Goal: Task Accomplishment & Management: Complete application form

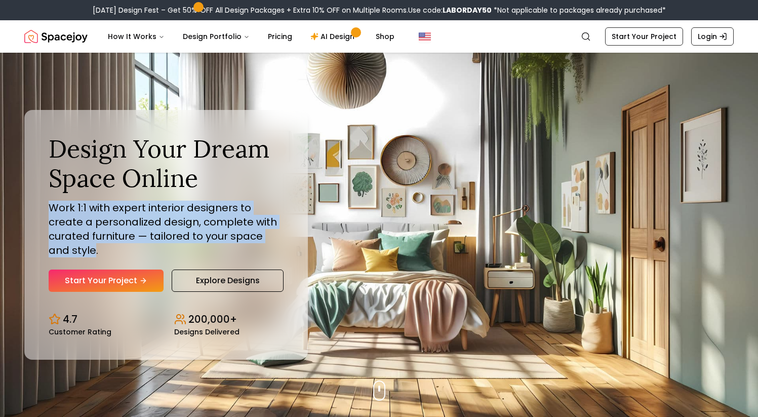
drag, startPoint x: 52, startPoint y: 215, endPoint x: 265, endPoint y: 240, distance: 214.6
click at [265, 240] on p "Work 1:1 with expert interior designers to create a personalized design, comple…" at bounding box center [166, 229] width 235 height 57
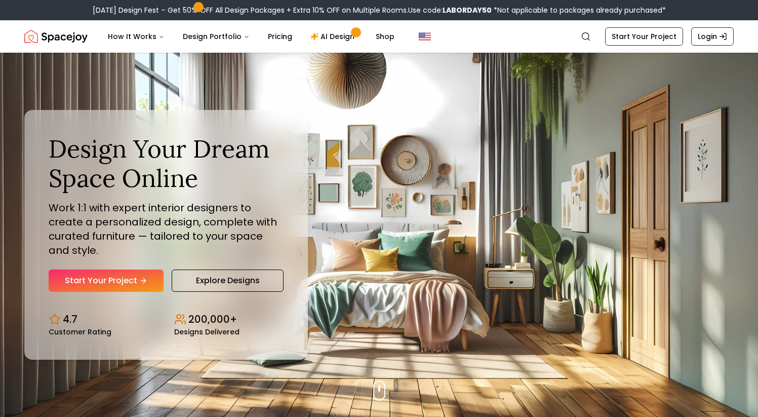
click at [242, 250] on p "Work 1:1 with expert interior designers to create a personalized design, comple…" at bounding box center [166, 229] width 235 height 57
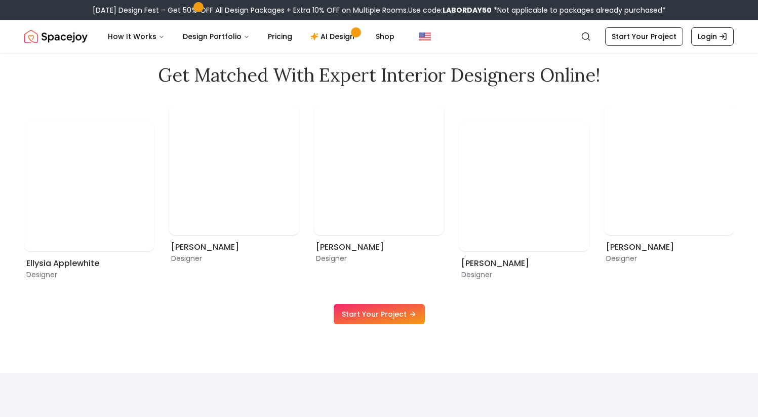
scroll to position [599, 0]
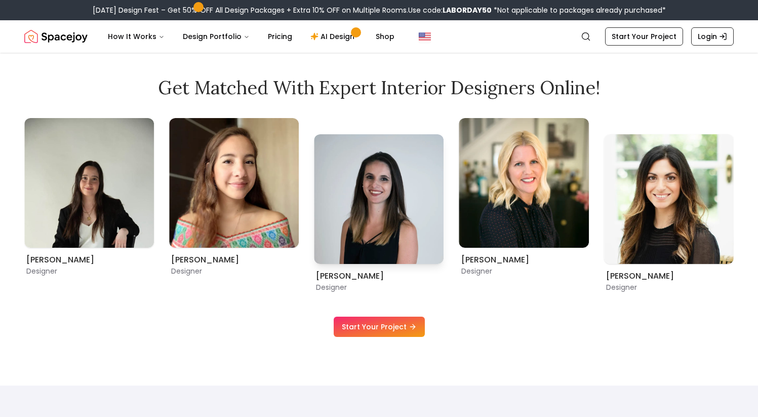
click at [344, 204] on img "2 / 9" at bounding box center [379, 199] width 130 height 130
click at [382, 329] on link "Start Your Project" at bounding box center [379, 326] width 91 height 20
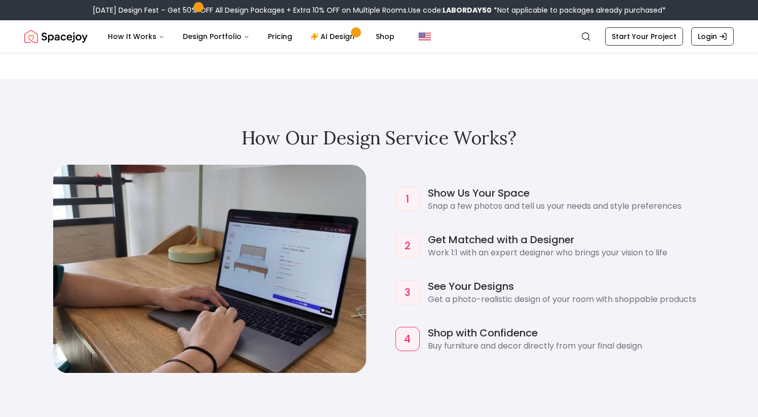
scroll to position [957, 0]
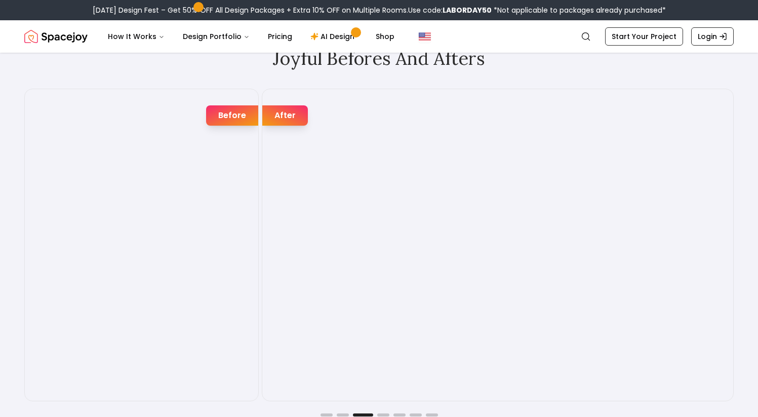
scroll to position [1771, 0]
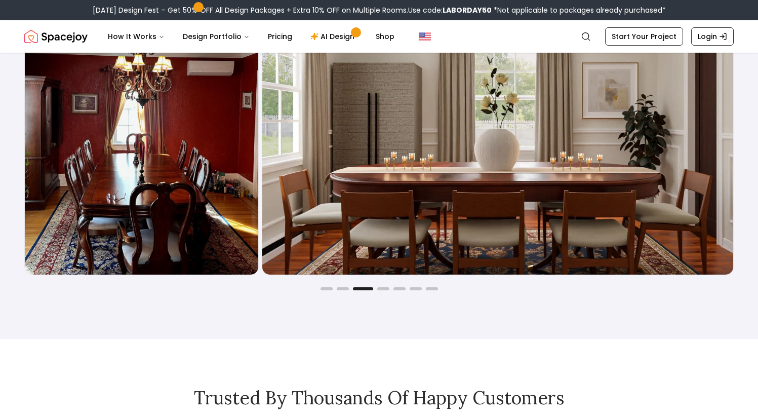
click at [283, 175] on img "3 / 7" at bounding box center [497, 118] width 471 height 311
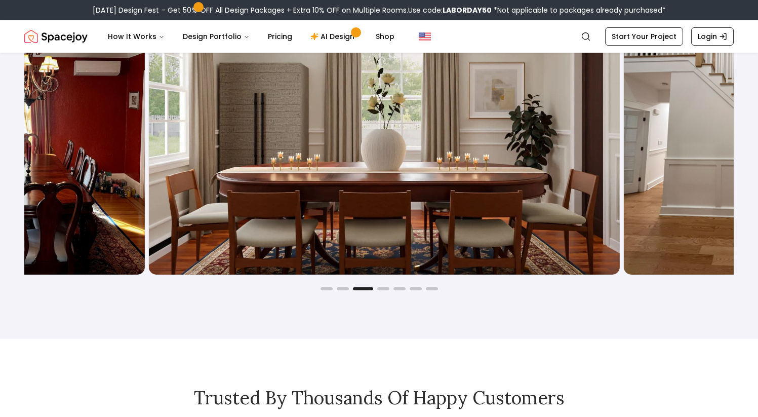
click at [160, 169] on img "3 / 7" at bounding box center [384, 118] width 471 height 311
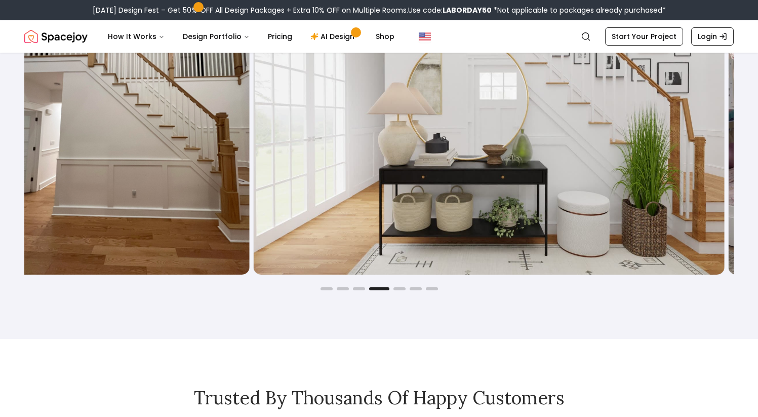
click at [254, 173] on img "4 / 7" at bounding box center [489, 118] width 471 height 311
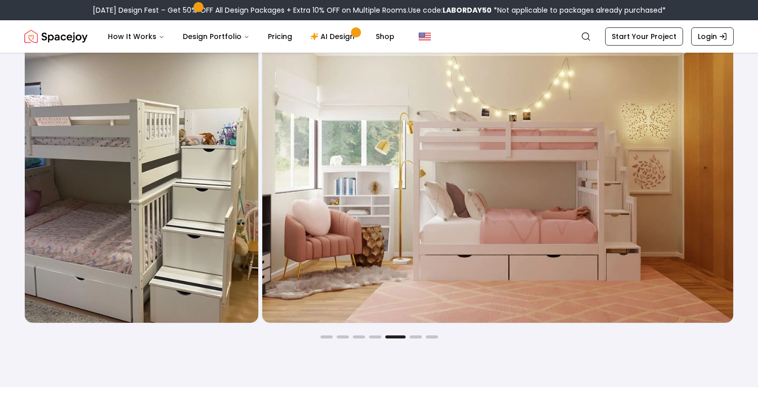
scroll to position [1710, 0]
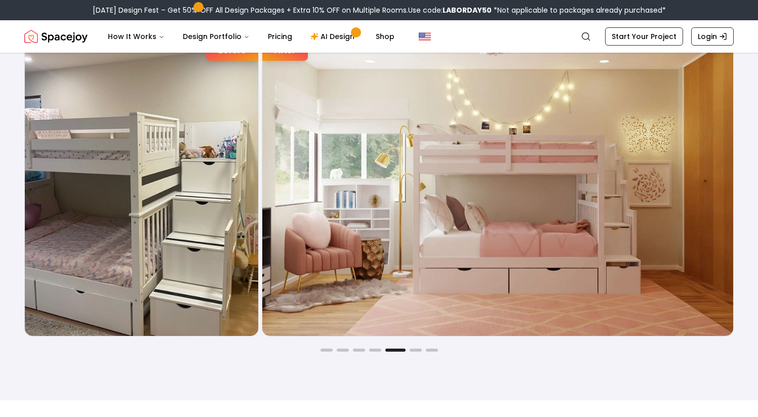
click at [288, 181] on img "5 / 7" at bounding box center [497, 179] width 471 height 311
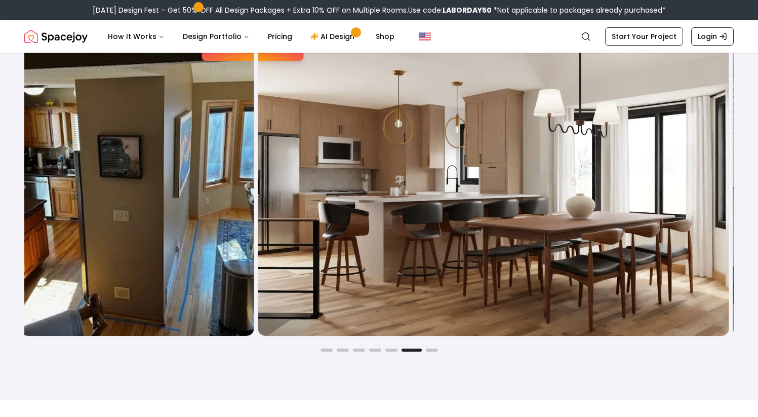
click at [287, 176] on img "6 / 7" at bounding box center [493, 179] width 471 height 311
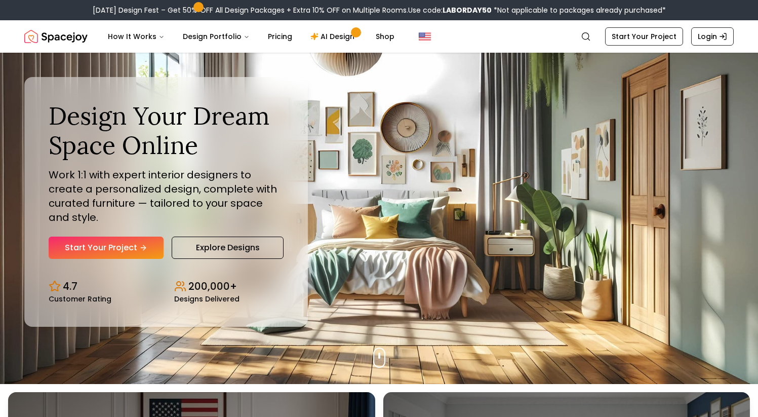
scroll to position [0, 0]
